Goal: Task Accomplishment & Management: Use online tool/utility

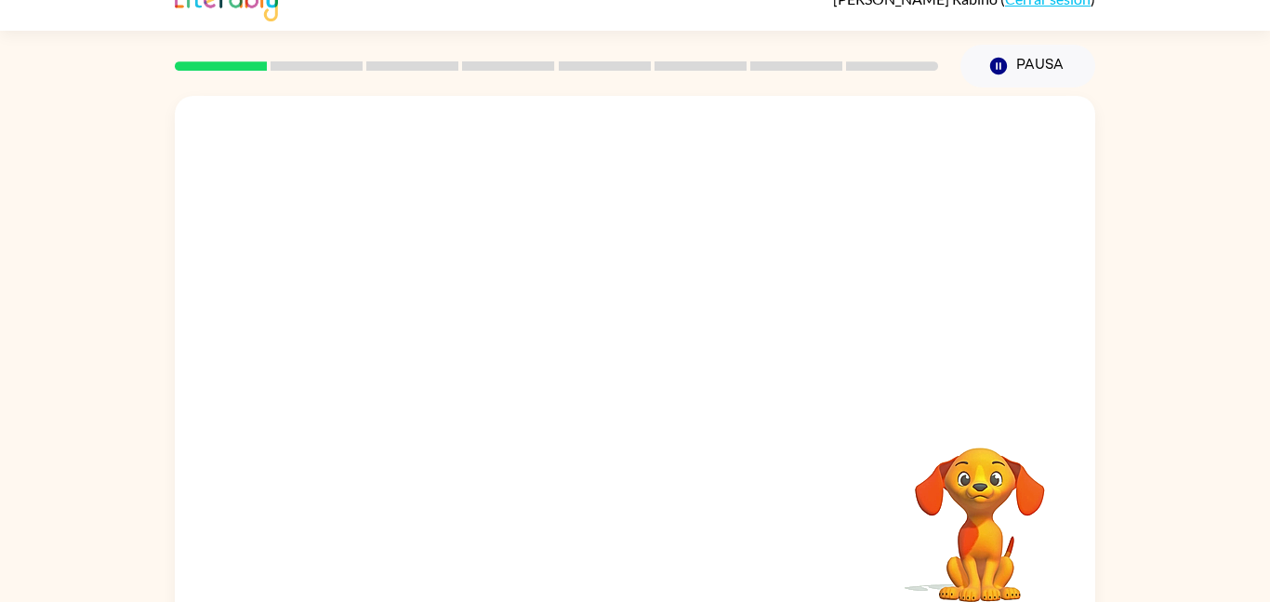
scroll to position [52, 0]
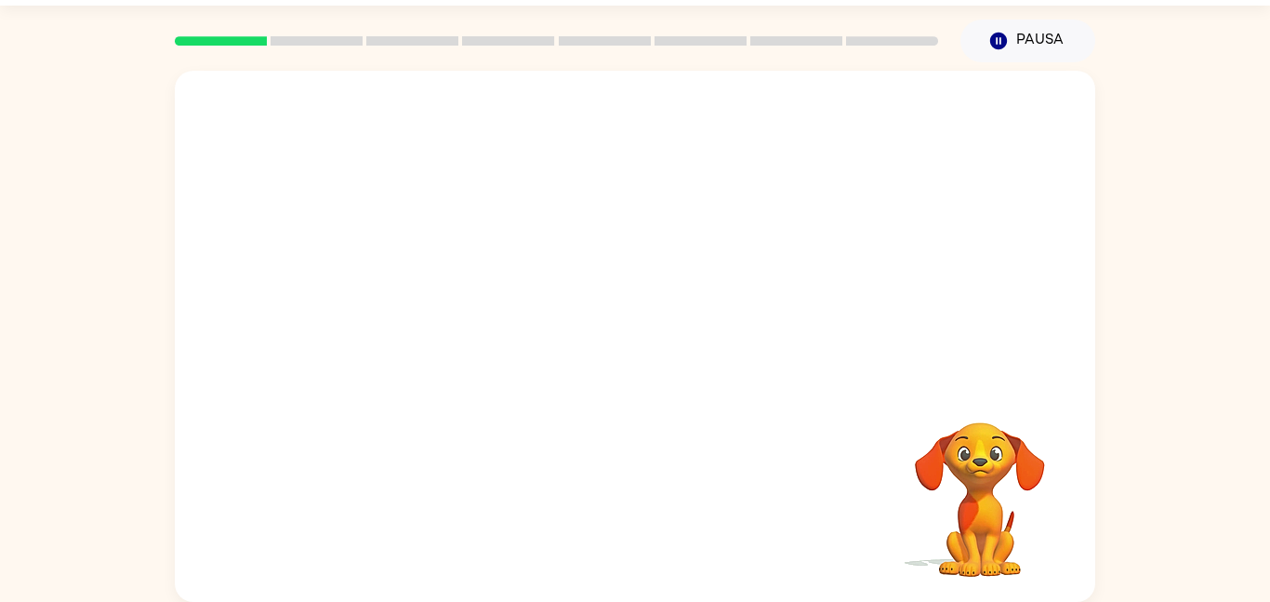
click at [1022, 500] on video "Tu navegador debe admitir la reproducción de archivos .mp4 para usar Literably.…" at bounding box center [980, 486] width 186 height 186
click at [1019, 448] on video "Tu navegador debe admitir la reproducción de archivos .mp4 para usar Literably.…" at bounding box center [980, 486] width 186 height 186
click at [1041, 40] on button "Pausa Pausa" at bounding box center [1028, 41] width 135 height 43
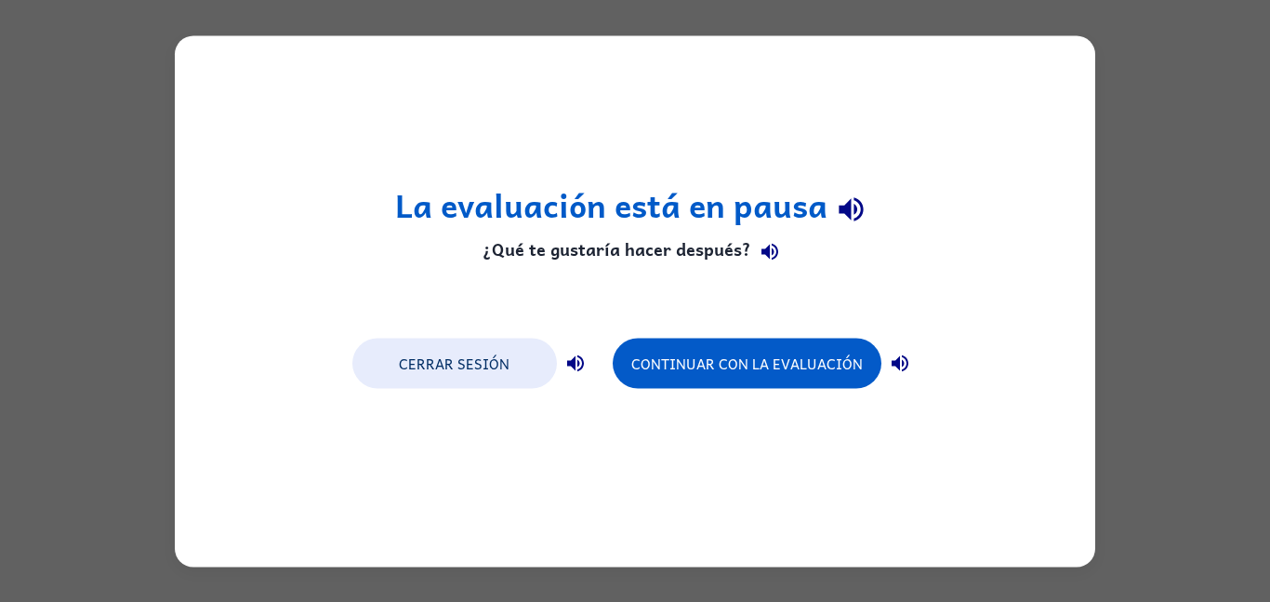
scroll to position [0, 0]
click at [1159, 142] on div "La evaluación está en pausa ¿Qué te gustaría hacer después? Cerrar sesión Conti…" at bounding box center [635, 301] width 1270 height 602
click at [1199, 101] on div "La evaluación está en pausa ¿Qué te gustaría hacer después? Cerrar sesión Conti…" at bounding box center [635, 301] width 1270 height 602
click at [1172, 99] on div "La evaluación está en pausa ¿Qué te gustaría hacer después? Cerrar sesión Conti…" at bounding box center [635, 301] width 1270 height 602
click at [1267, 223] on div "La evaluación está en pausa ¿Qué te gustaría hacer después? Cerrar sesión Conti…" at bounding box center [635, 301] width 1270 height 602
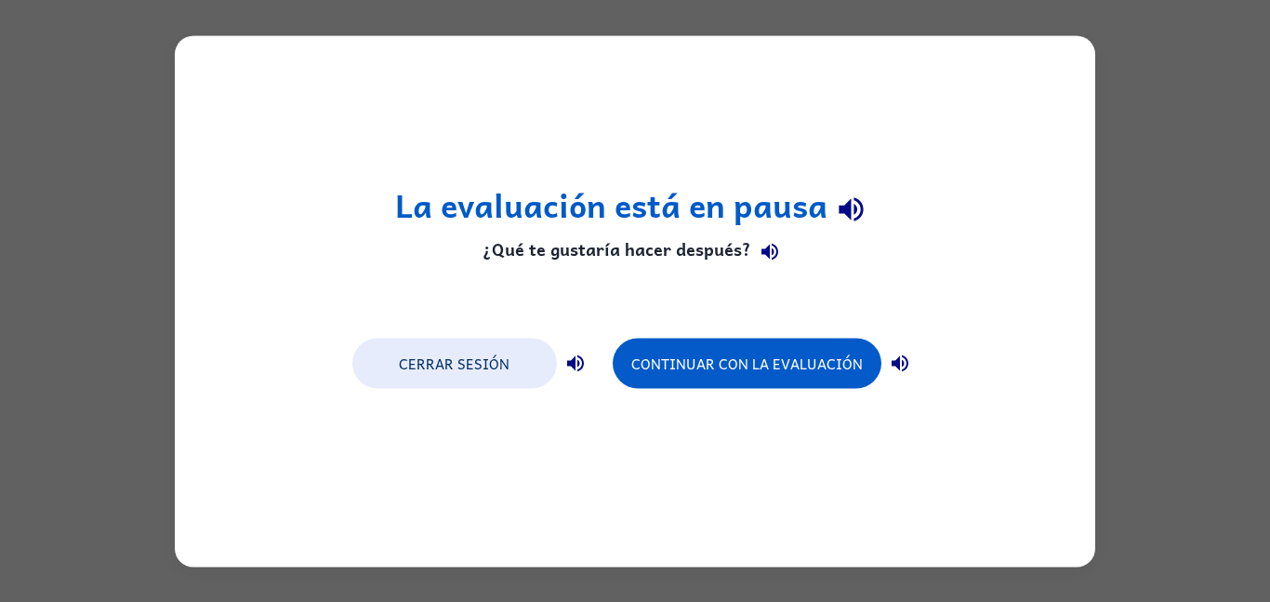
click at [1267, 223] on div "La evaluación está en pausa ¿Qué te gustaría hacer después? Cerrar sesión Conti…" at bounding box center [635, 301] width 1270 height 602
click at [55, 136] on div "La evaluación está en pausa ¿Qué te gustaría hacer después? Cerrar sesión Conti…" at bounding box center [635, 301] width 1270 height 602
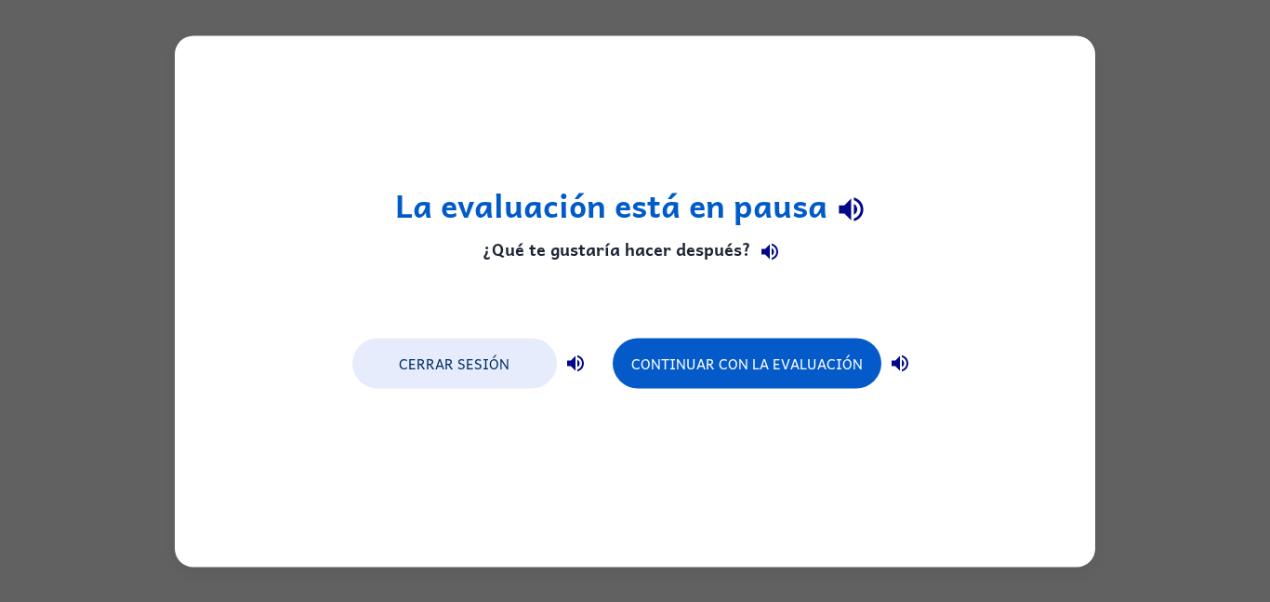
click at [1046, 54] on div "La evaluación está en pausa ¿Qué te gustaría hacer después? Cerrar sesión Conti…" at bounding box center [635, 300] width 921 height 531
click at [1148, 54] on div "La evaluación está en pausa ¿Qué te gustaría hacer después? Cerrar sesión Conti…" at bounding box center [635, 301] width 1270 height 602
click at [1202, 425] on div "La evaluación está en pausa ¿Qué te gustaría hacer después? Cerrar sesión Conti…" at bounding box center [635, 301] width 1270 height 602
click at [1215, 362] on div "La evaluación está en pausa ¿Qué te gustaría hacer después? Cerrar sesión Conti…" at bounding box center [635, 301] width 1270 height 602
click at [1215, 410] on div "La evaluación está en pausa ¿Qué te gustaría hacer después? Cerrar sesión Conti…" at bounding box center [635, 301] width 1270 height 602
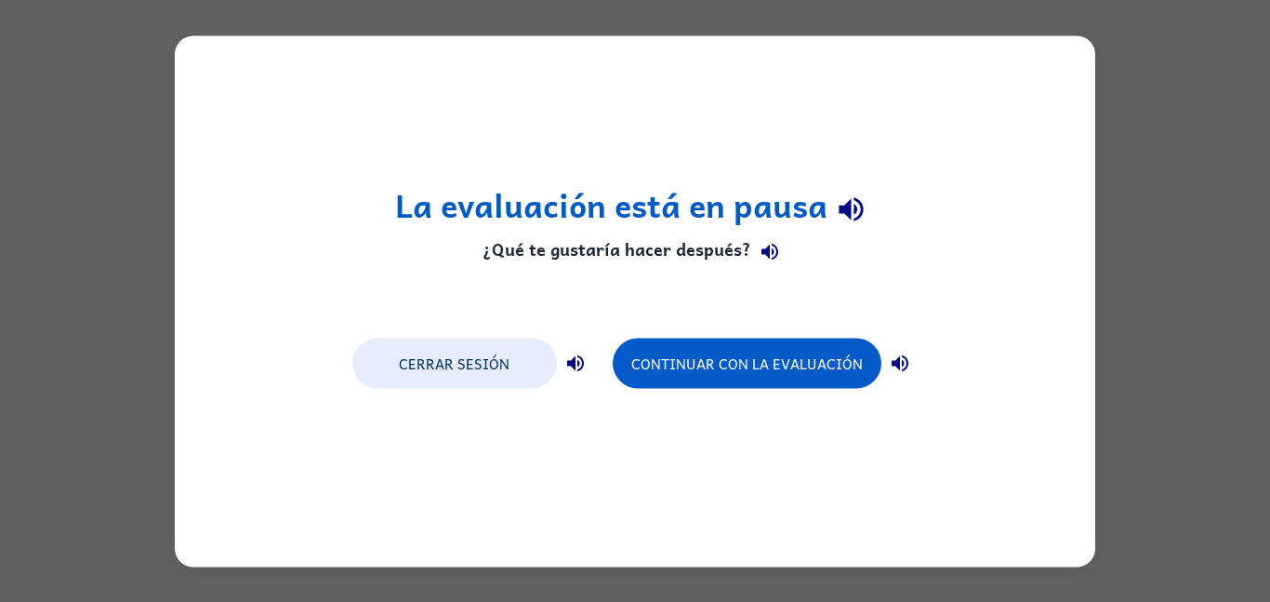
click at [1249, 339] on div "La evaluación está en pausa ¿Qué te gustaría hacer después? Cerrar sesión Conti…" at bounding box center [635, 301] width 1270 height 602
click at [1162, 360] on div "La evaluación está en pausa ¿Qué te gustaría hacer después? Cerrar sesión Conti…" at bounding box center [635, 301] width 1270 height 602
click at [1156, 410] on div "La evaluación está en pausa ¿Qué te gustaría hacer después? Cerrar sesión Conti…" at bounding box center [635, 301] width 1270 height 602
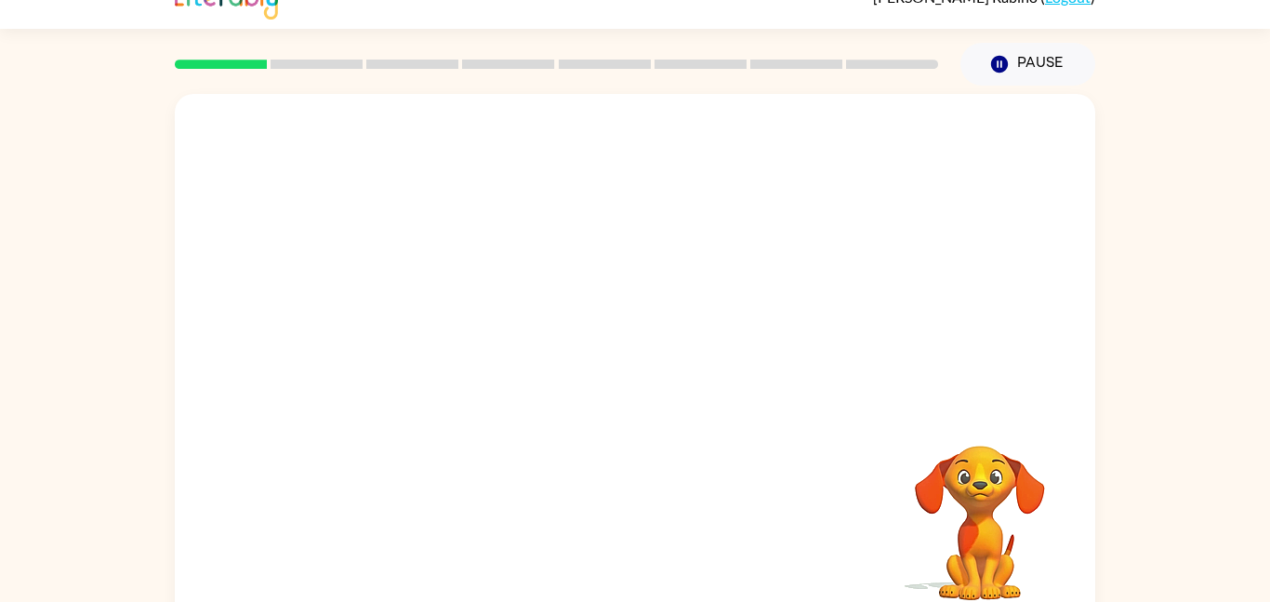
scroll to position [27, 0]
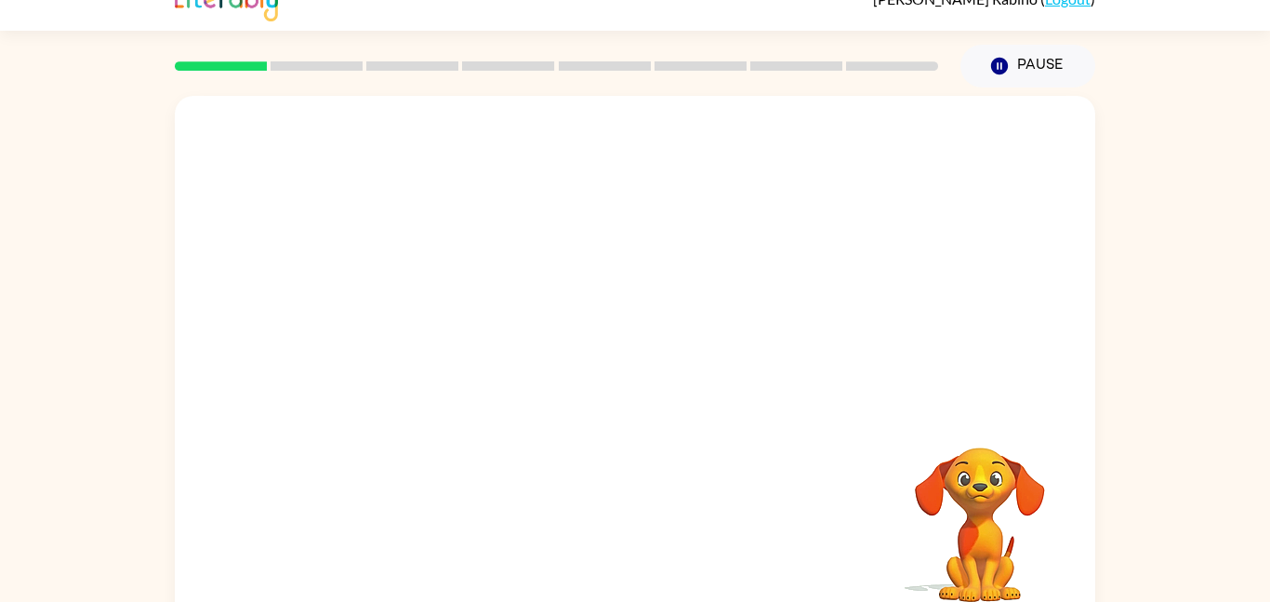
click at [587, 268] on video "Your browser must support playing .mp4 files to use Literably. Please try using…" at bounding box center [635, 252] width 921 height 312
click at [631, 377] on icon "button" at bounding box center [635, 370] width 33 height 33
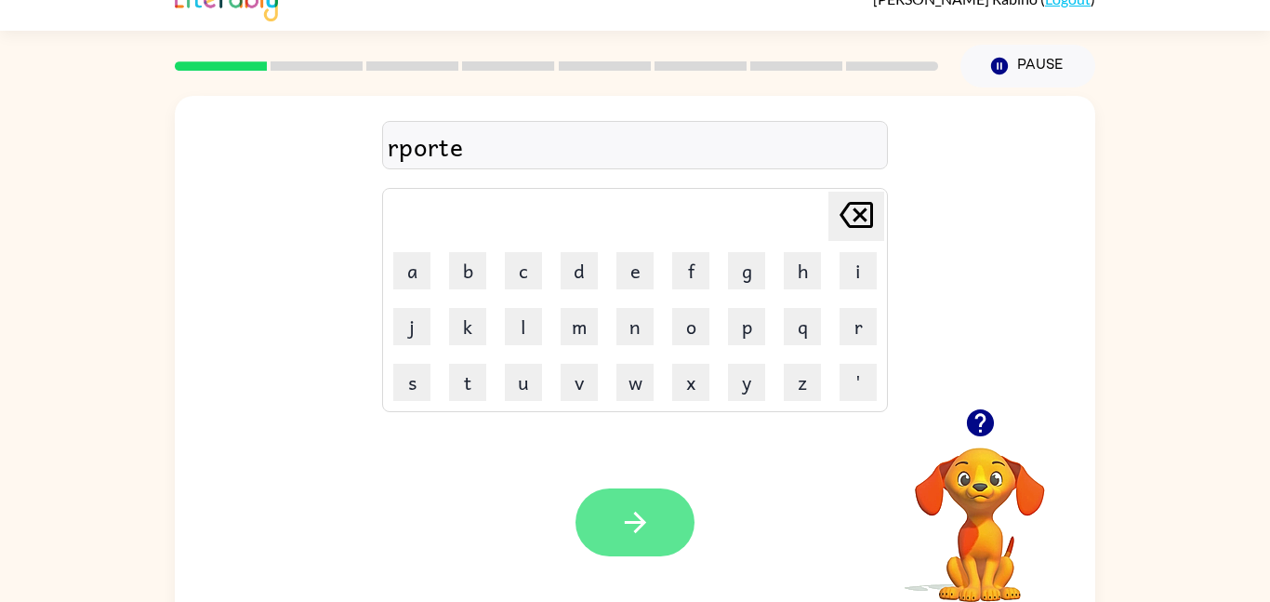
click at [628, 493] on button "button" at bounding box center [635, 522] width 119 height 68
click at [610, 515] on button "button" at bounding box center [635, 522] width 119 height 68
click at [644, 524] on icon "button" at bounding box center [635, 522] width 33 height 33
click at [644, 511] on icon "button" at bounding box center [635, 522] width 33 height 33
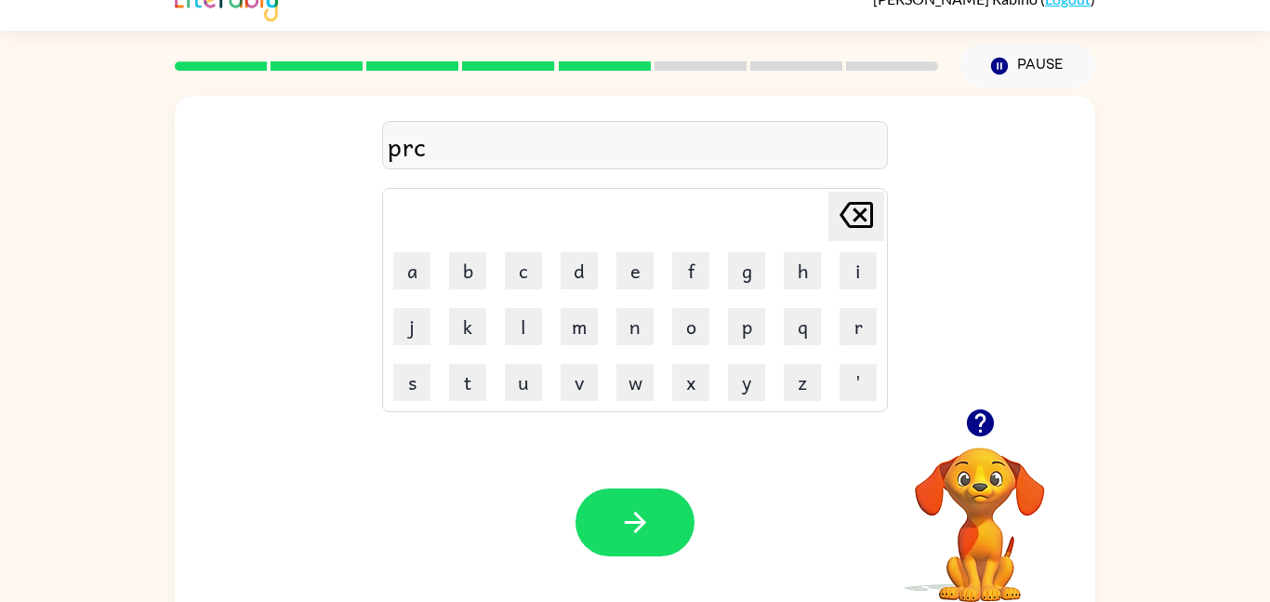
scroll to position [52, 0]
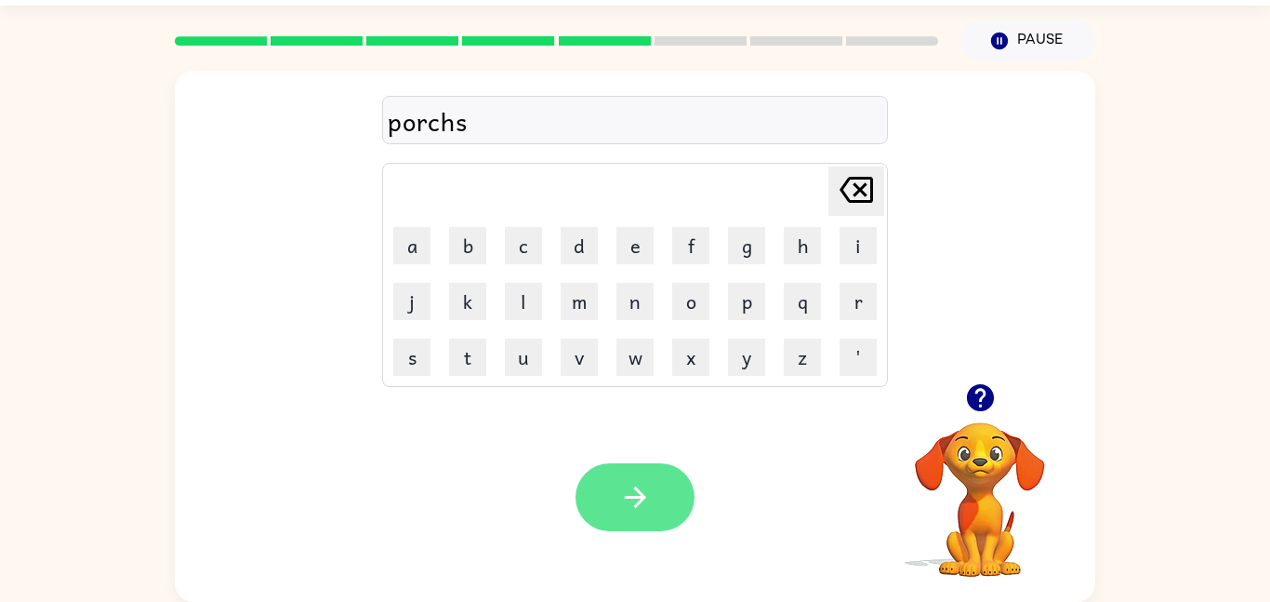
click at [647, 518] on button "button" at bounding box center [635, 497] width 119 height 68
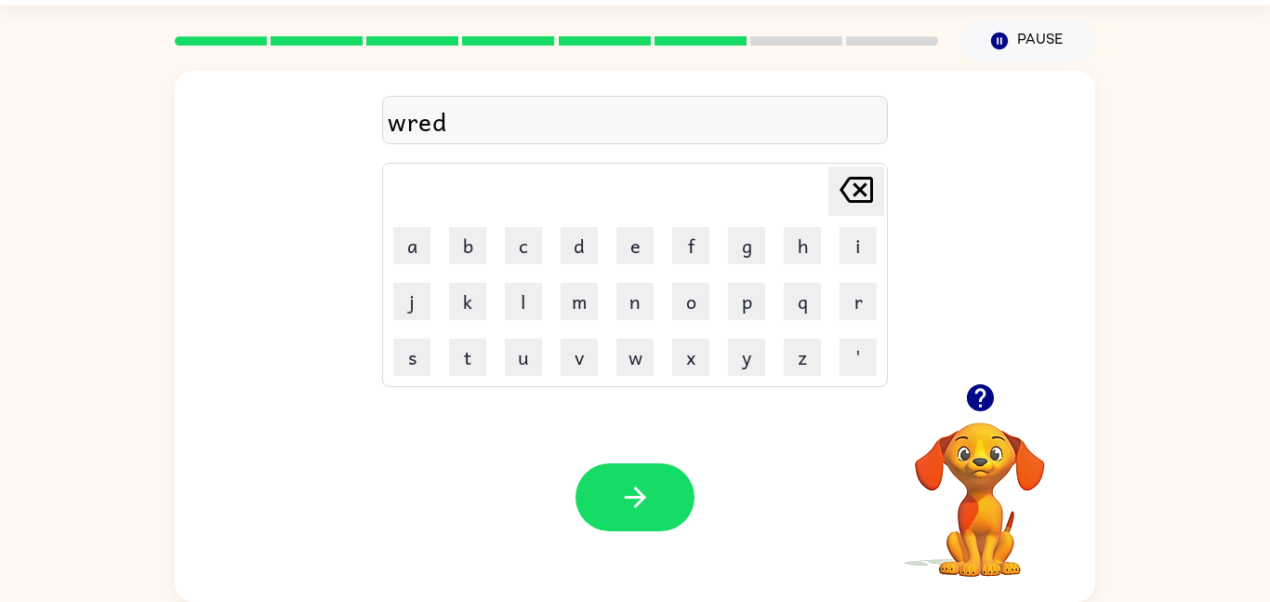
click at [724, 485] on div "Your browser must support playing .mp4 files to use Literably. Please try using…" at bounding box center [635, 496] width 921 height 209
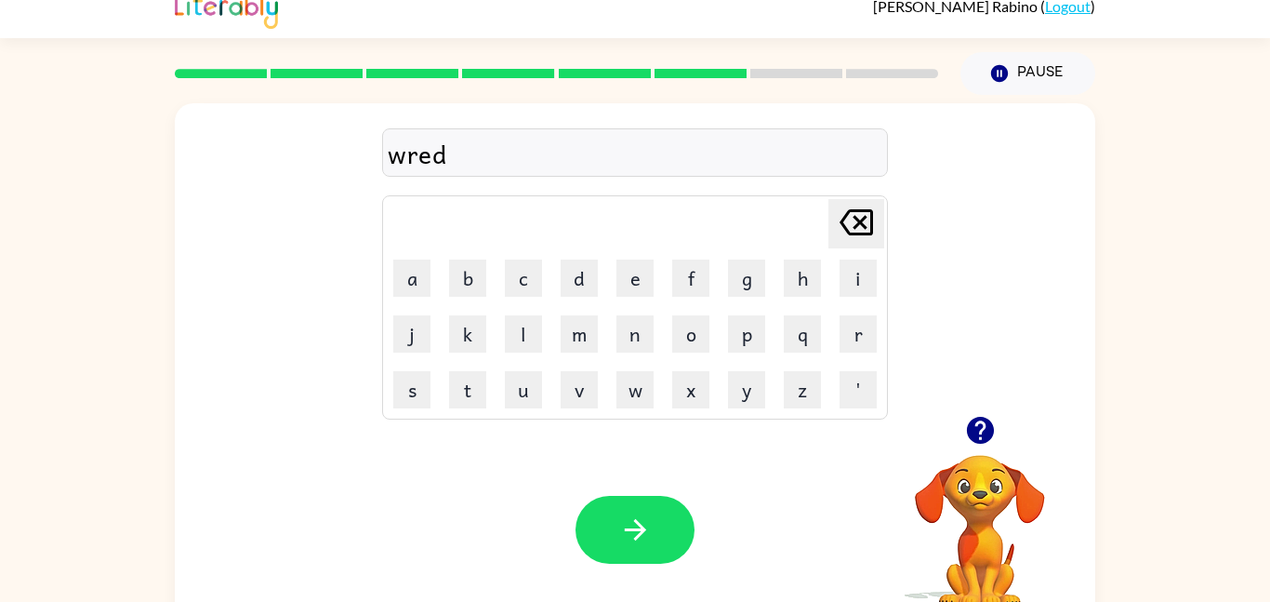
scroll to position [0, 0]
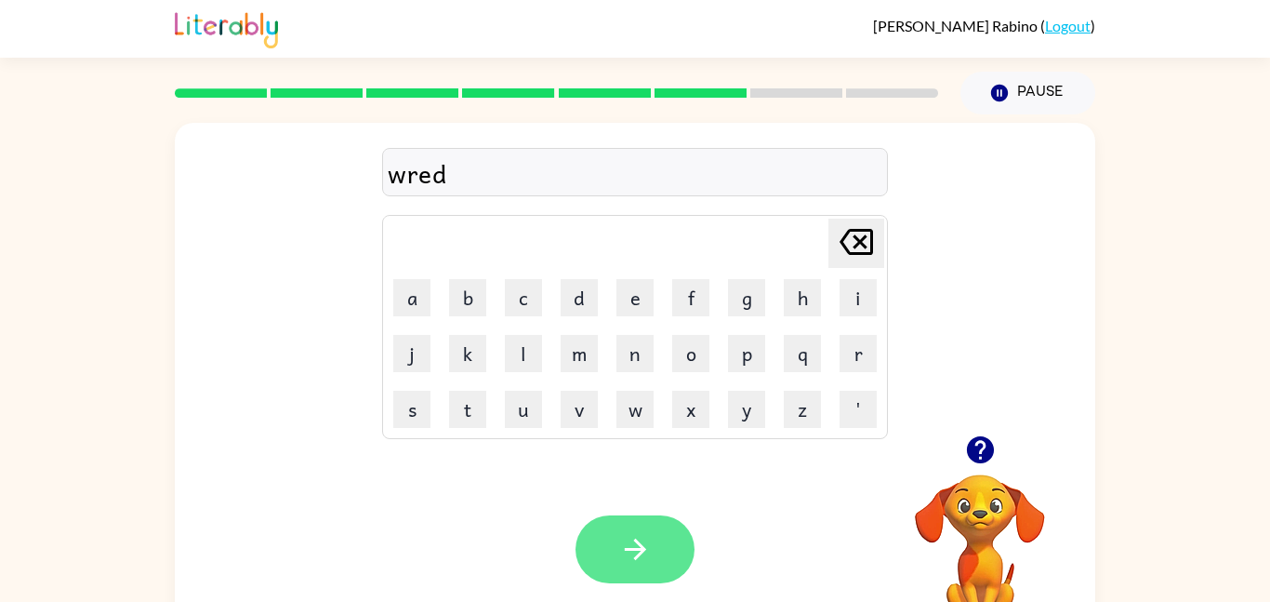
click at [637, 568] on button "button" at bounding box center [635, 549] width 119 height 68
click at [636, 532] on div at bounding box center [635, 549] width 119 height 68
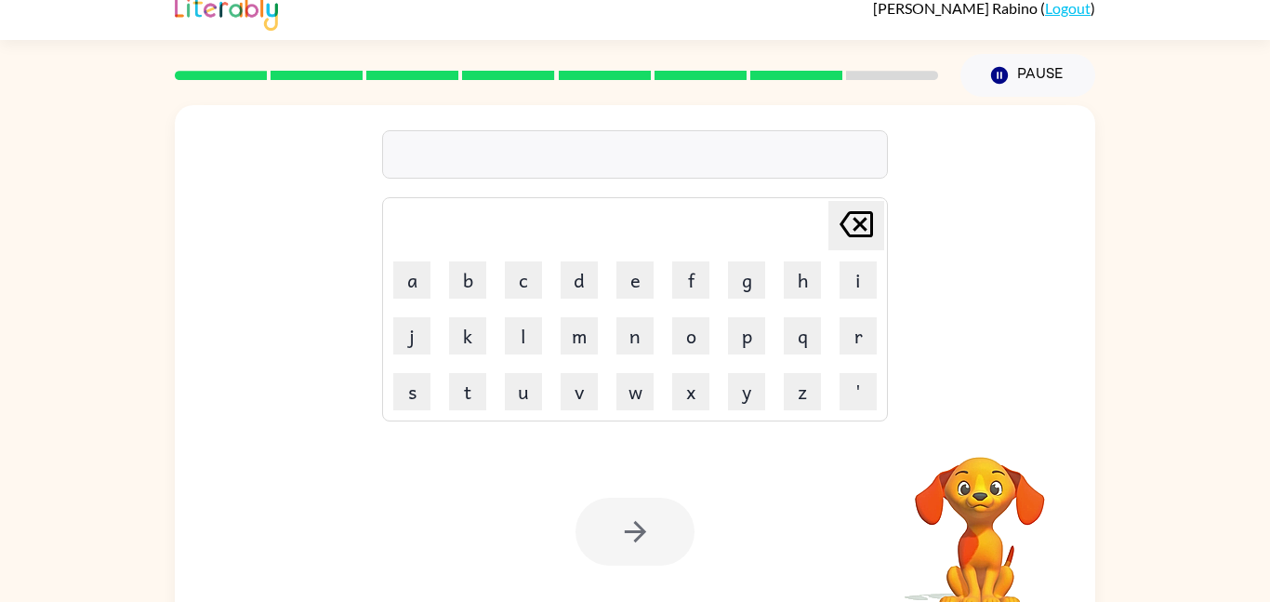
scroll to position [52, 0]
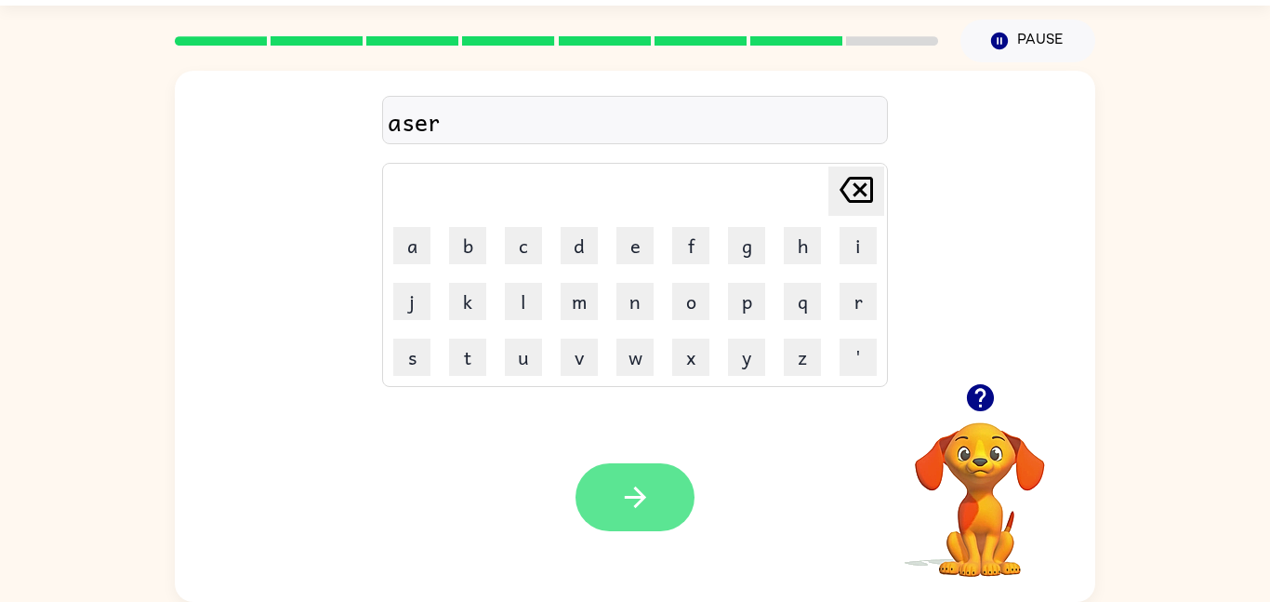
click at [601, 485] on button "button" at bounding box center [635, 497] width 119 height 68
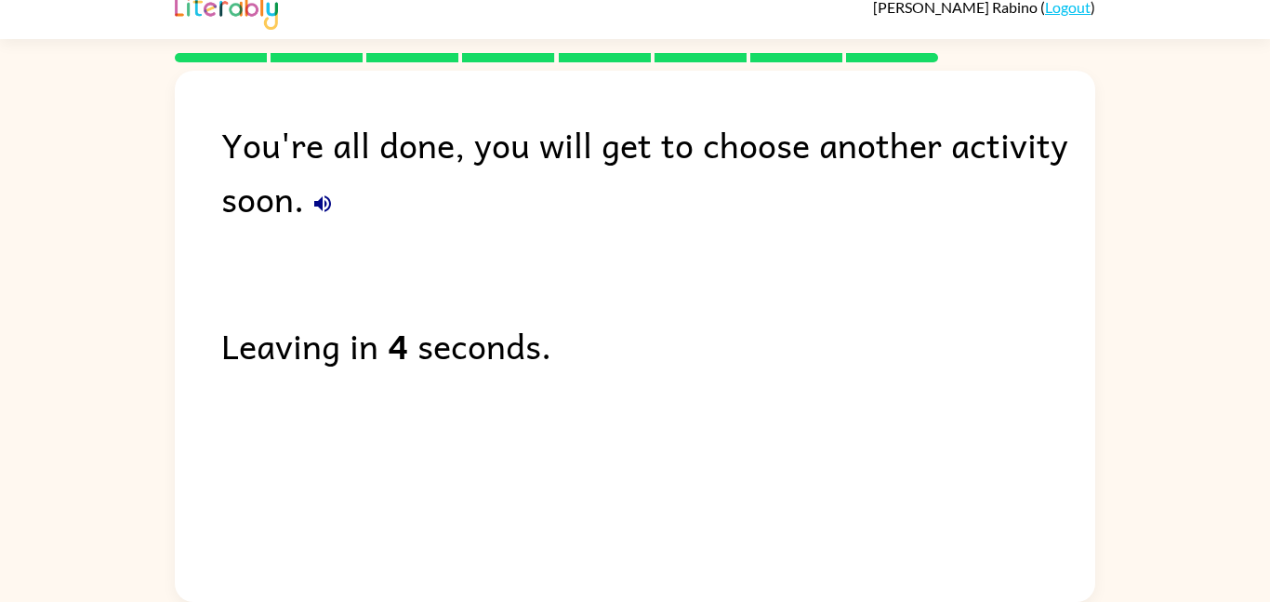
click at [314, 205] on icon "button" at bounding box center [323, 204] width 22 height 22
